Goal: Information Seeking & Learning: Check status

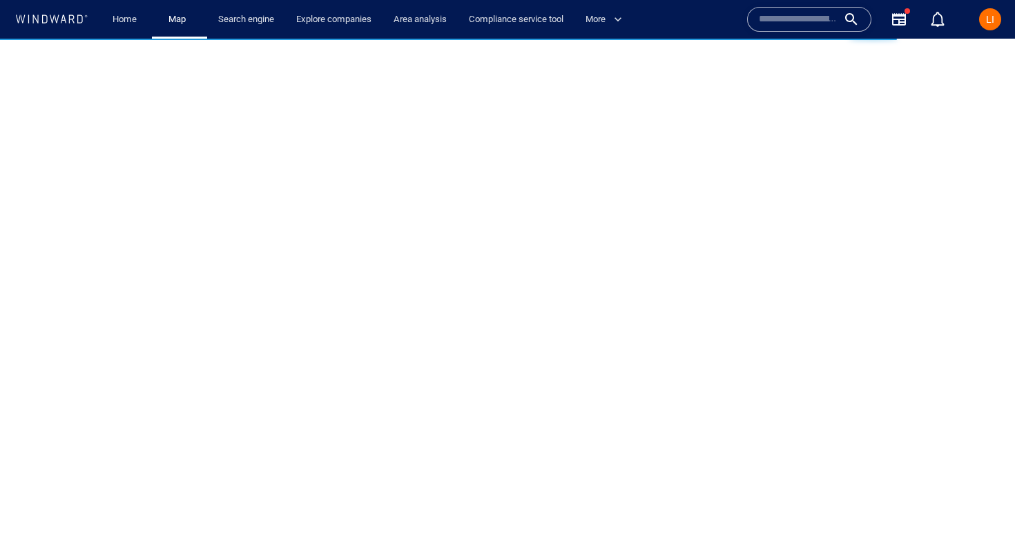
click at [814, 15] on input "text" at bounding box center [798, 19] width 79 height 21
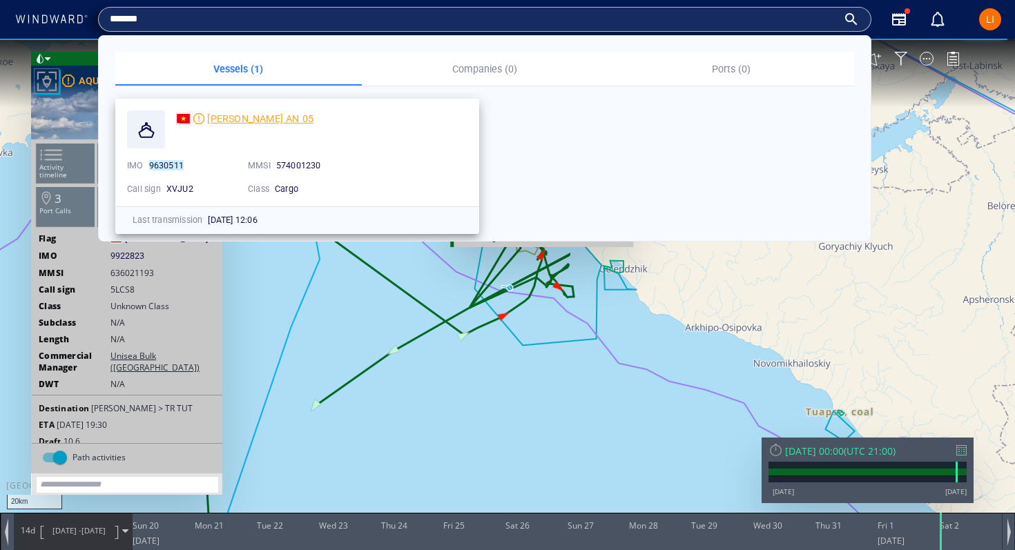
type input "*******"
click at [271, 122] on span "[PERSON_NAME] AN 05" at bounding box center [260, 118] width 106 height 11
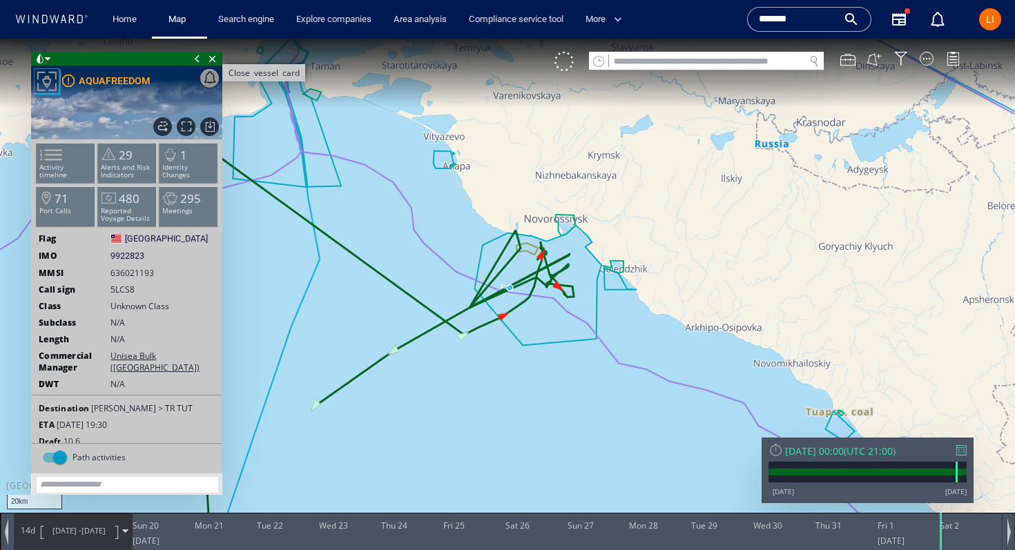
click at [211, 60] on span "Close vessel card" at bounding box center [212, 59] width 15 height 14
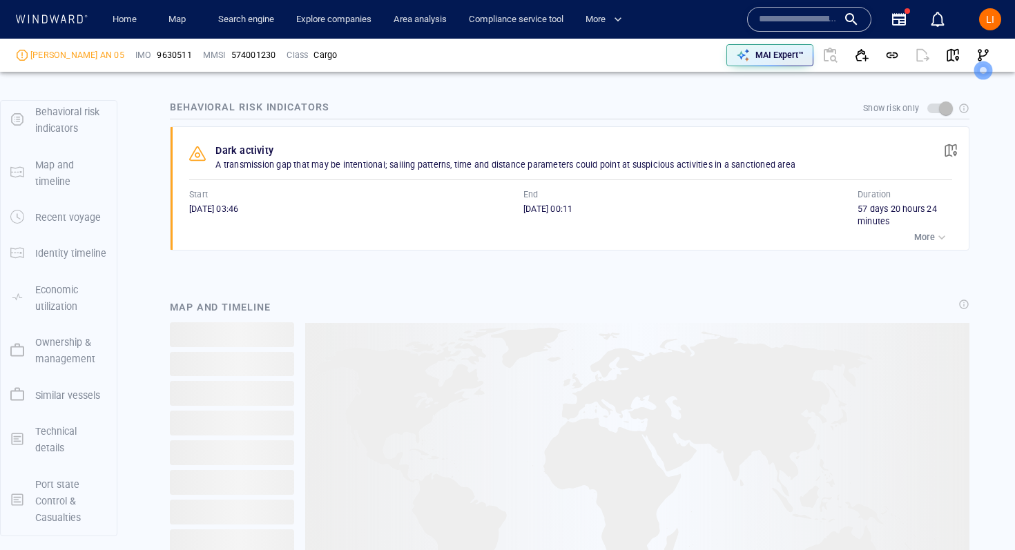
scroll to position [802, 0]
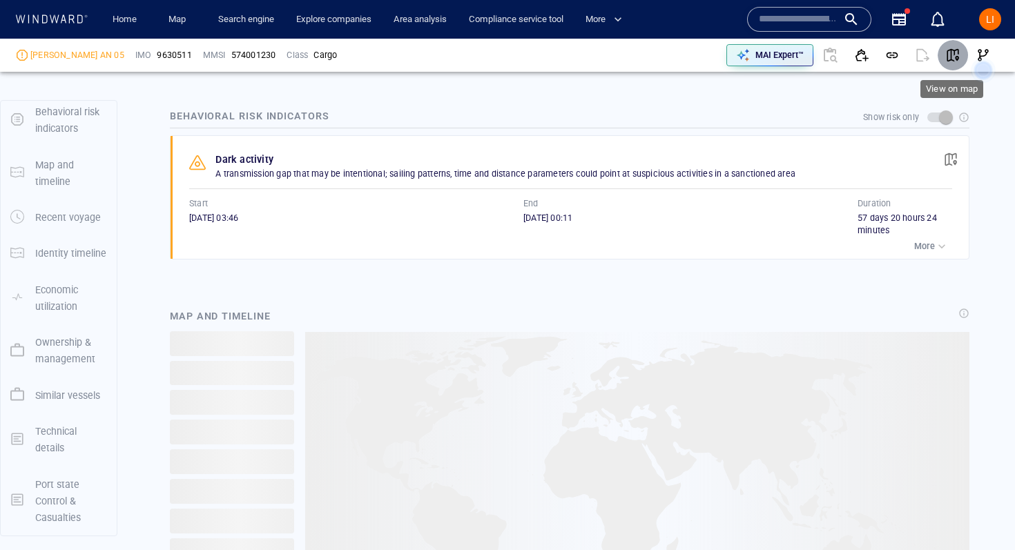
click at [959, 57] on span "button" at bounding box center [953, 55] width 14 height 14
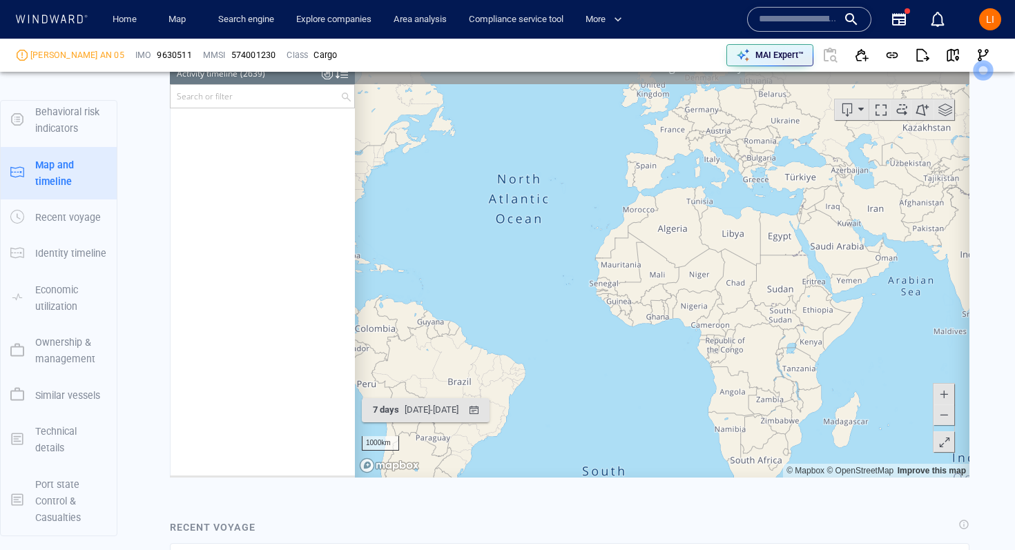
scroll to position [1403, 0]
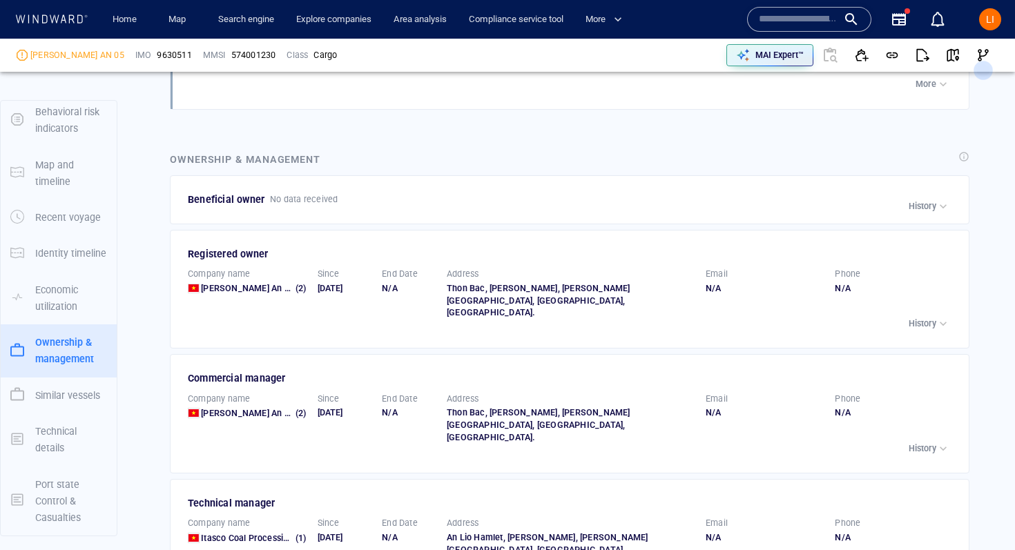
scroll to position [2115, 0]
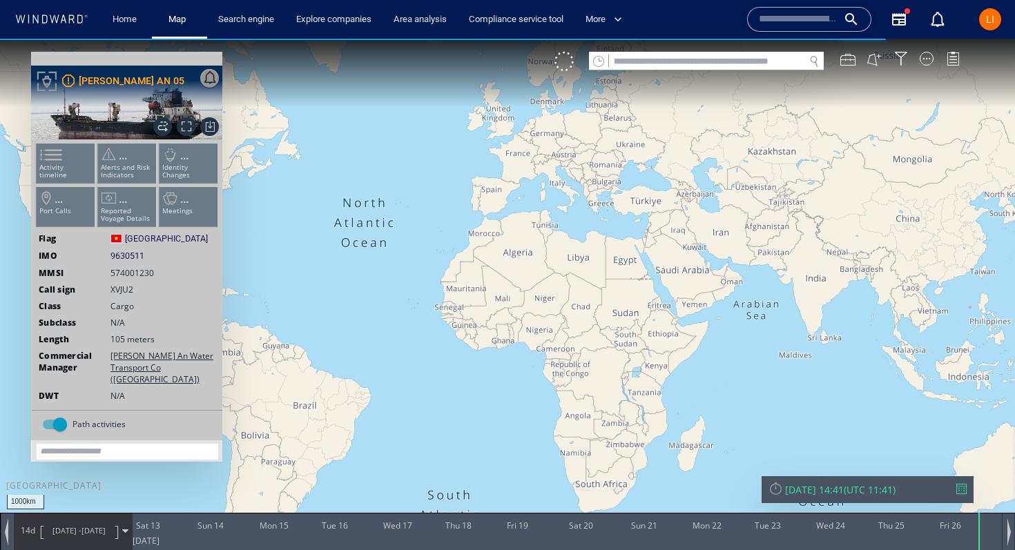
click at [680, 64] on input "text" at bounding box center [706, 61] width 195 height 19
paste input "*******"
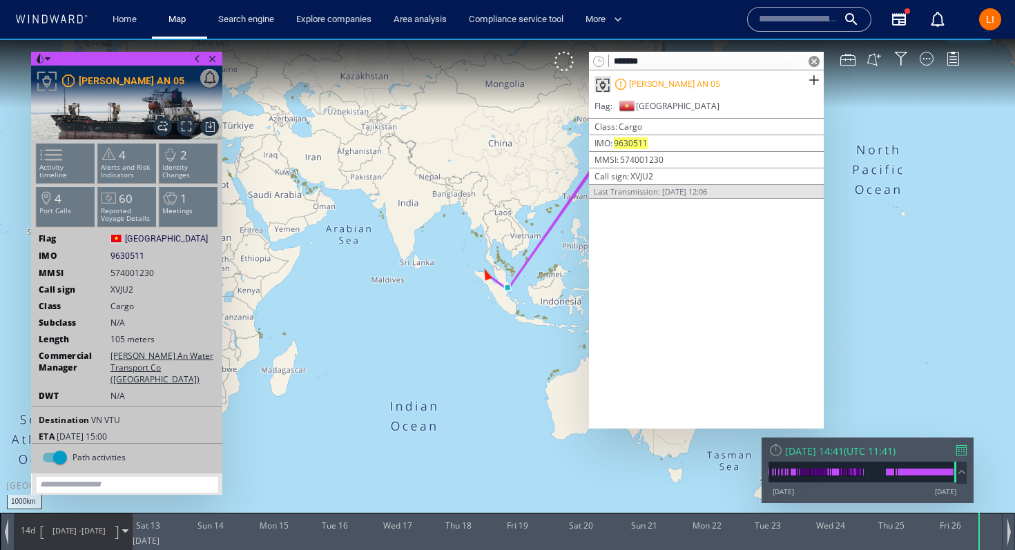
type input "*******"
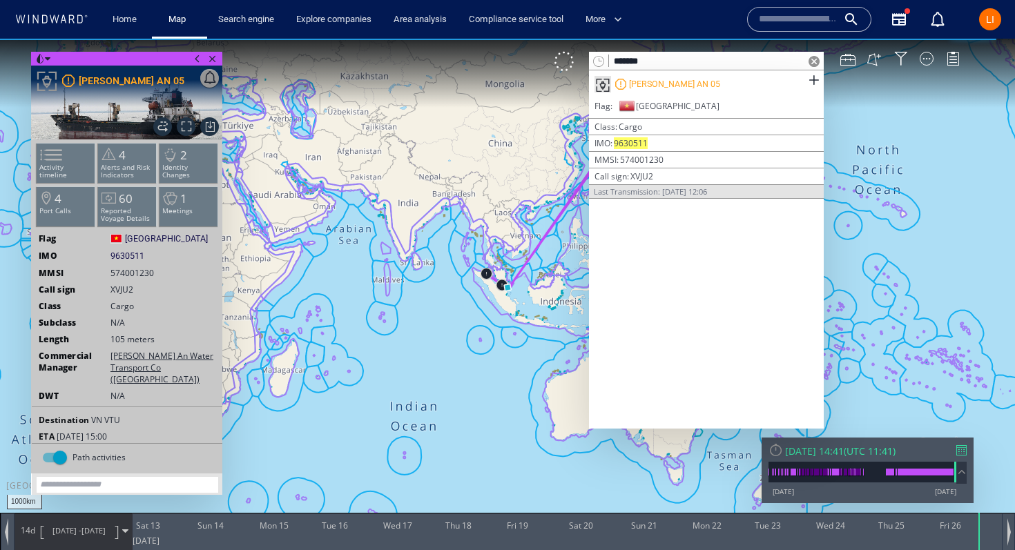
click at [806, 62] on div at bounding box center [814, 61] width 19 height 19
click at [811, 59] on span at bounding box center [814, 61] width 11 height 11
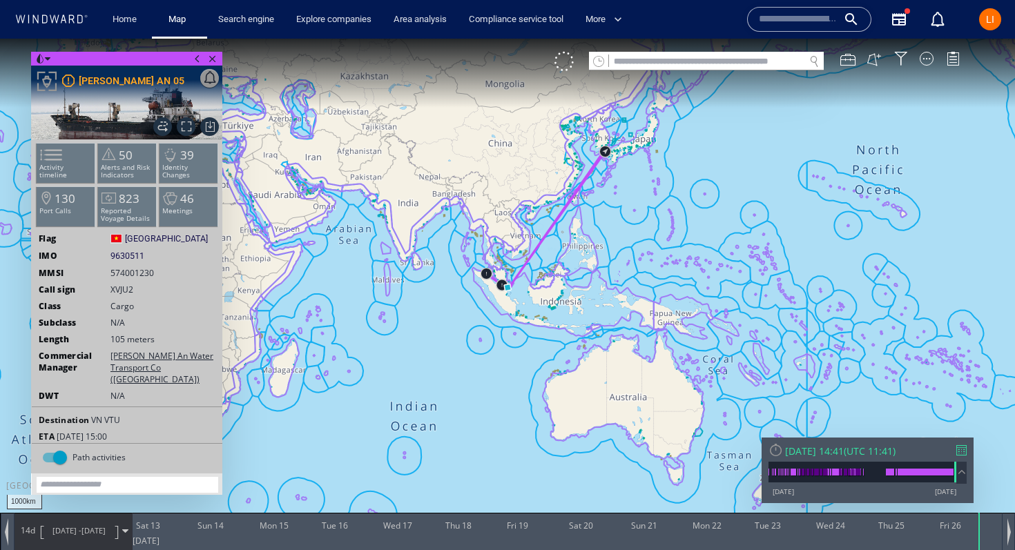
click at [61, 528] on span "12/09/25 -" at bounding box center [66, 531] width 29 height 10
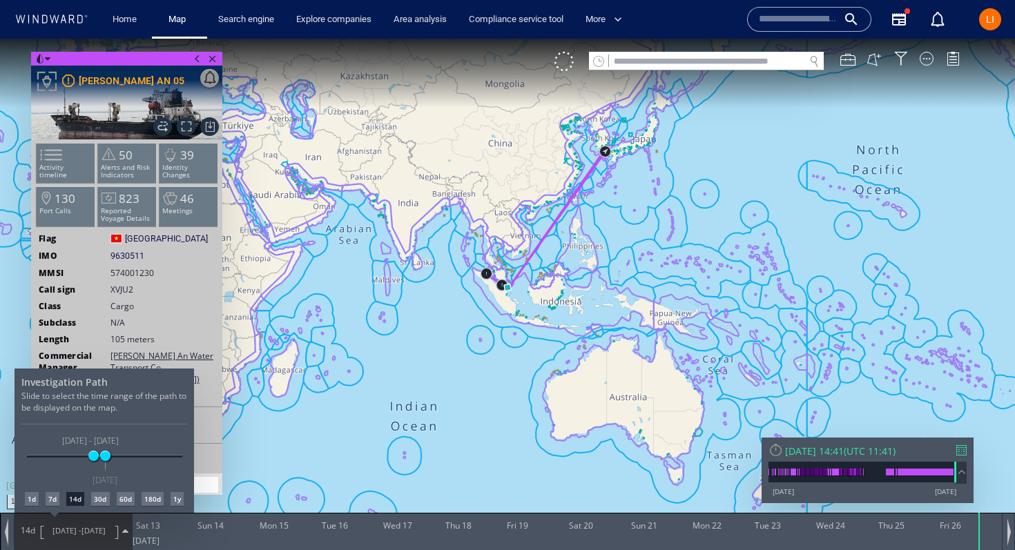
click at [153, 499] on div "180d" at bounding box center [153, 499] width 22 height 14
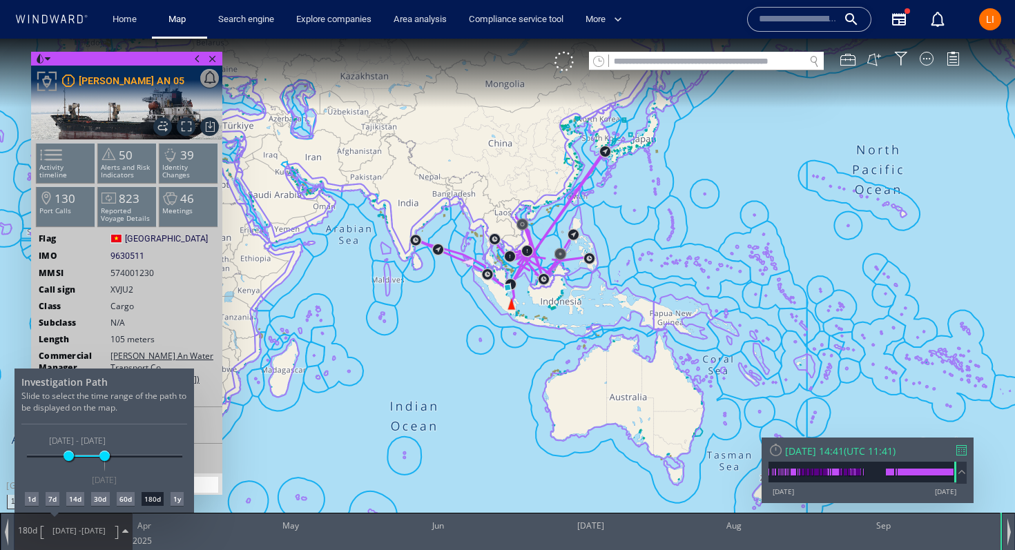
click at [128, 504] on div "60d" at bounding box center [126, 499] width 18 height 14
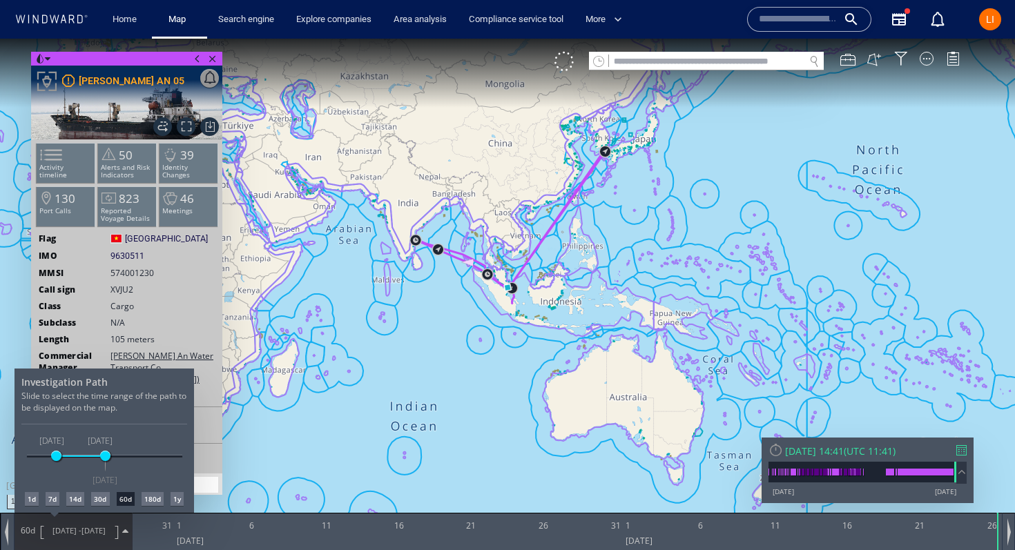
click at [484, 285] on div at bounding box center [507, 295] width 1015 height 512
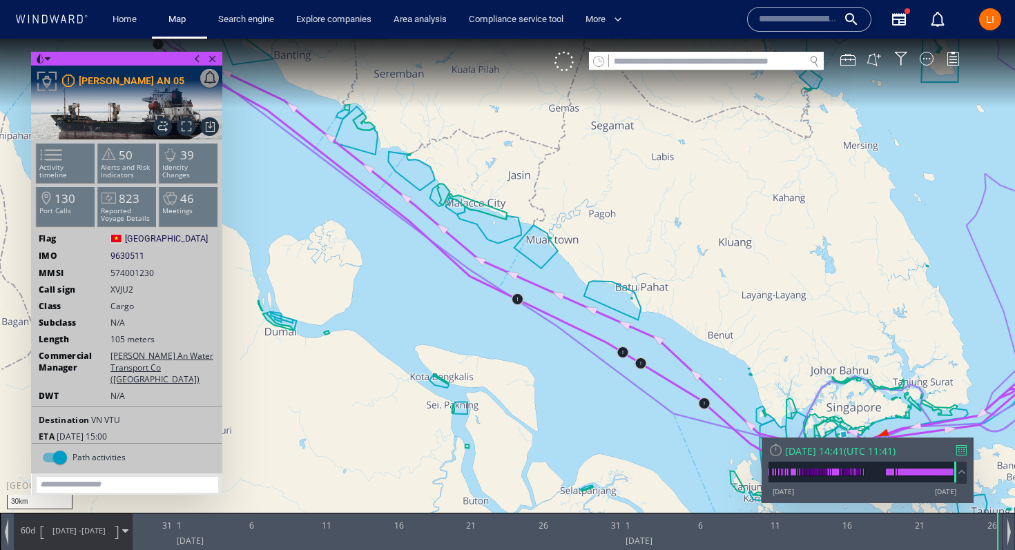
drag, startPoint x: 635, startPoint y: 294, endPoint x: 518, endPoint y: 190, distance: 156.6
click at [518, 191] on canvas "Map" at bounding box center [507, 288] width 1015 height 498
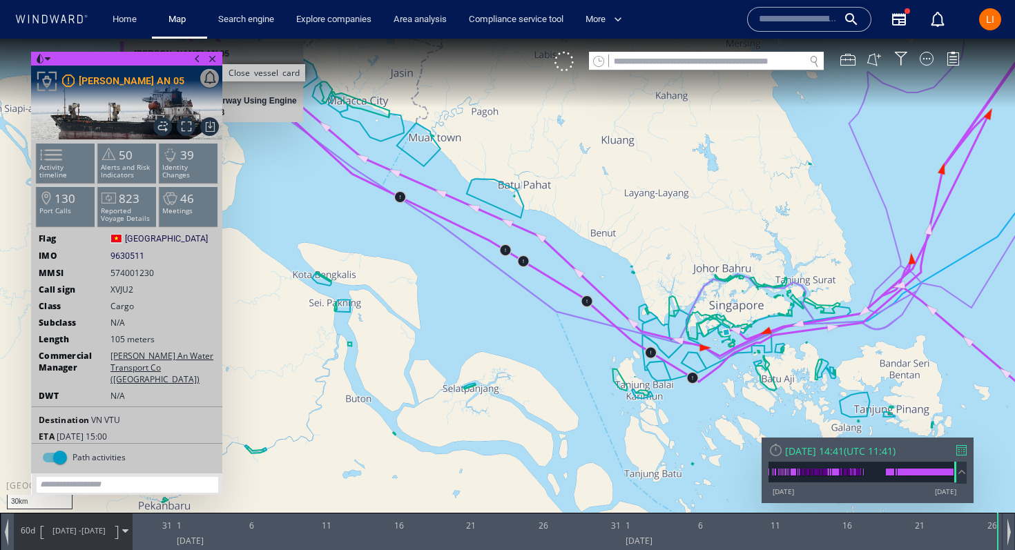
click at [209, 61] on span "Close vessel card" at bounding box center [212, 59] width 15 height 14
